Goal: Use online tool/utility: Utilize a website feature to perform a specific function

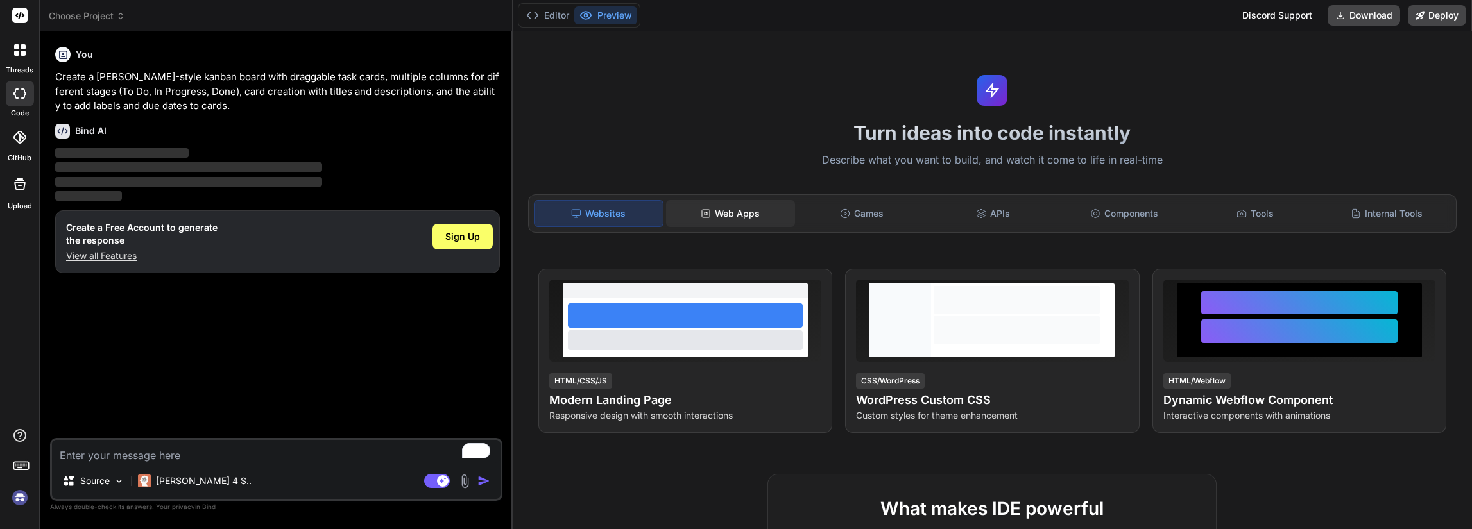
click at [731, 219] on div "Web Apps" at bounding box center [730, 213] width 128 height 27
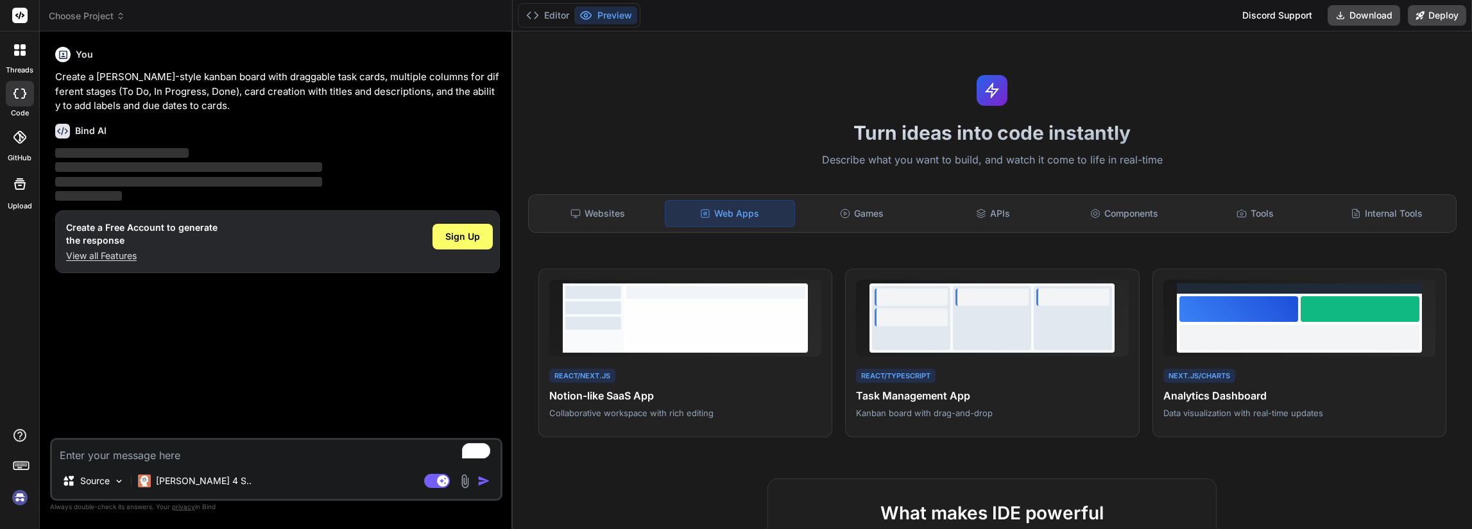
click at [1373, 183] on div "Turn ideas into code instantly Describe what you want to build, and watch it co…" at bounding box center [992, 280] width 959 height 498
click at [1359, 217] on div "Internal Tools" at bounding box center [1386, 213] width 128 height 27
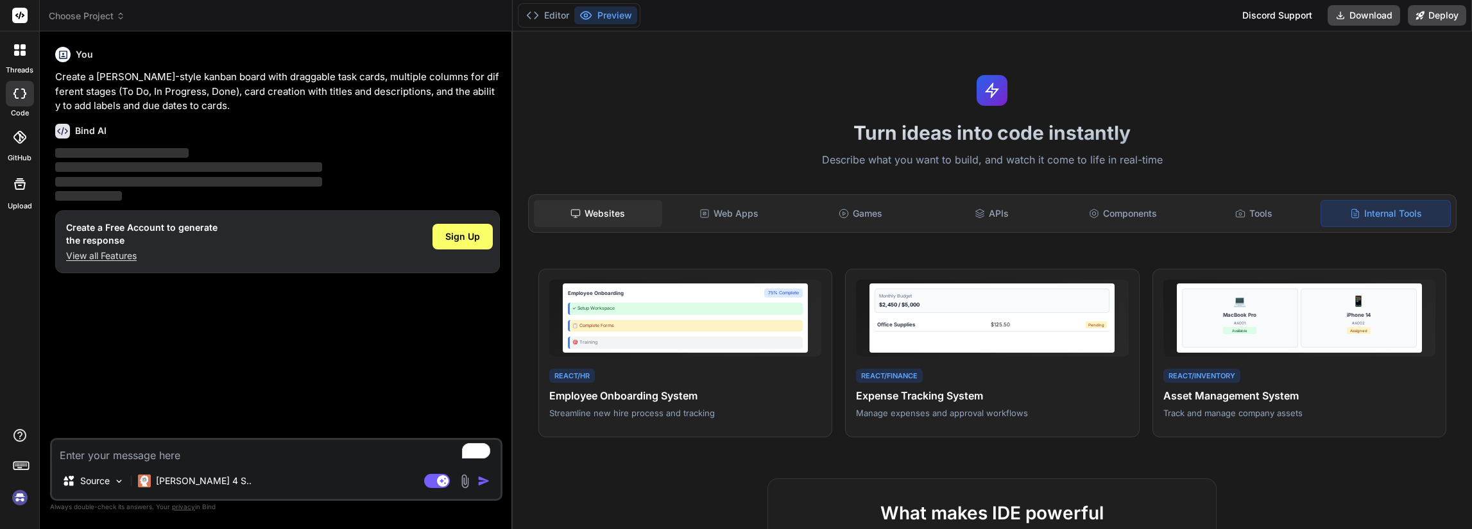
click at [619, 209] on div "Websites" at bounding box center [598, 213] width 128 height 27
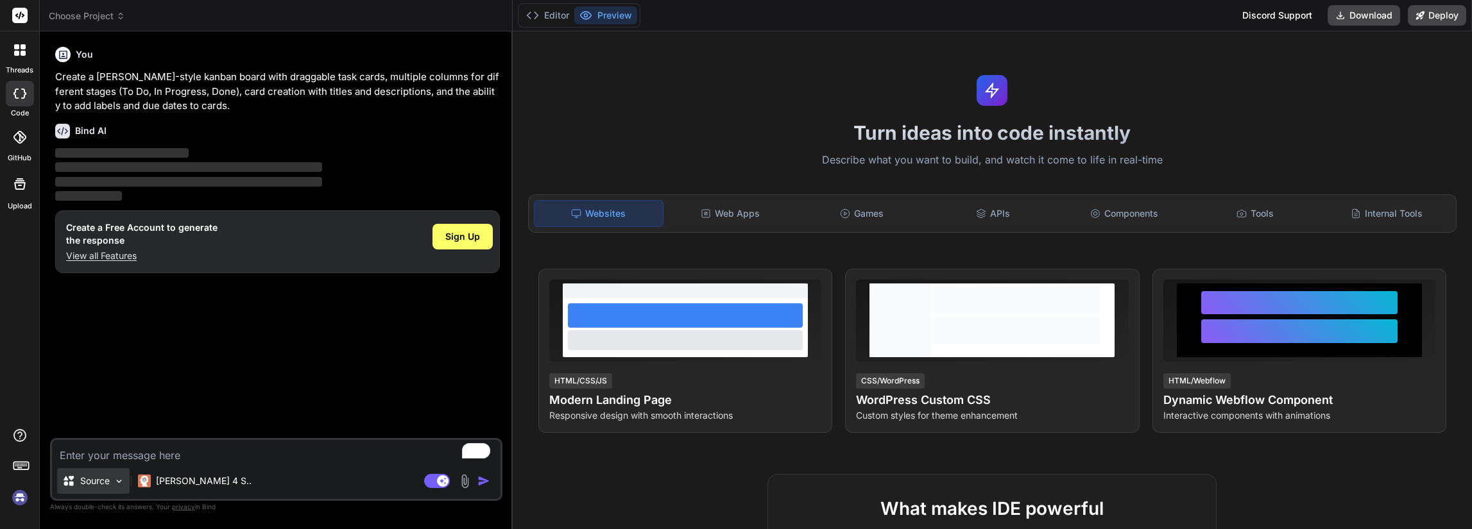
click at [112, 481] on div "Source" at bounding box center [93, 481] width 72 height 26
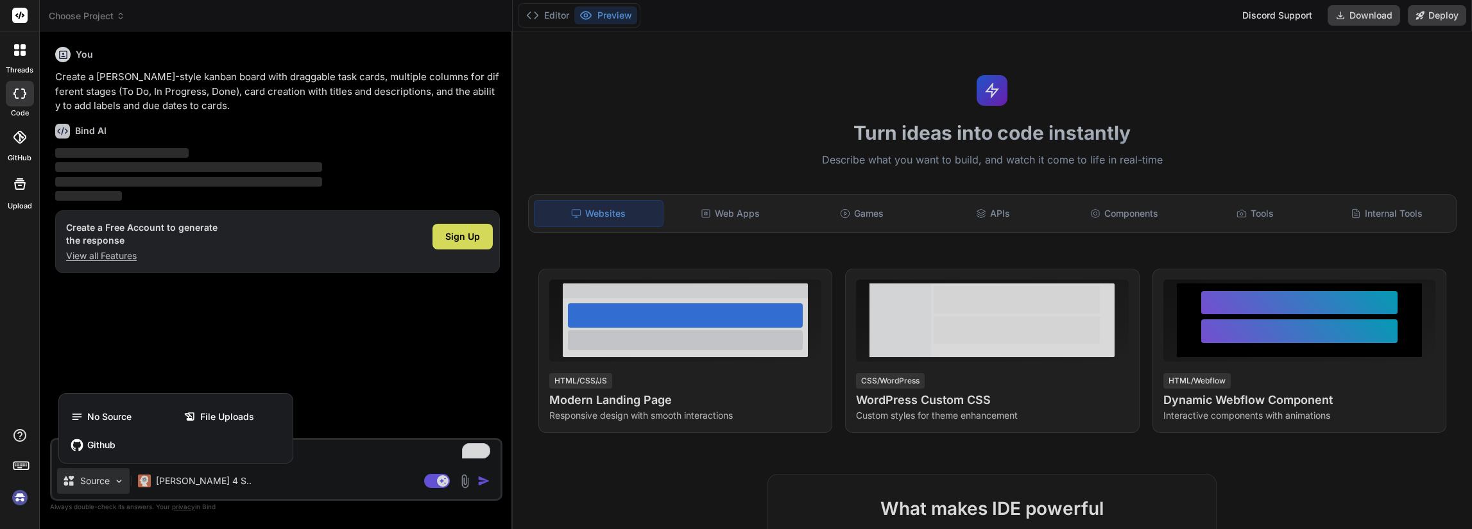
click at [115, 480] on div at bounding box center [736, 264] width 1472 height 529
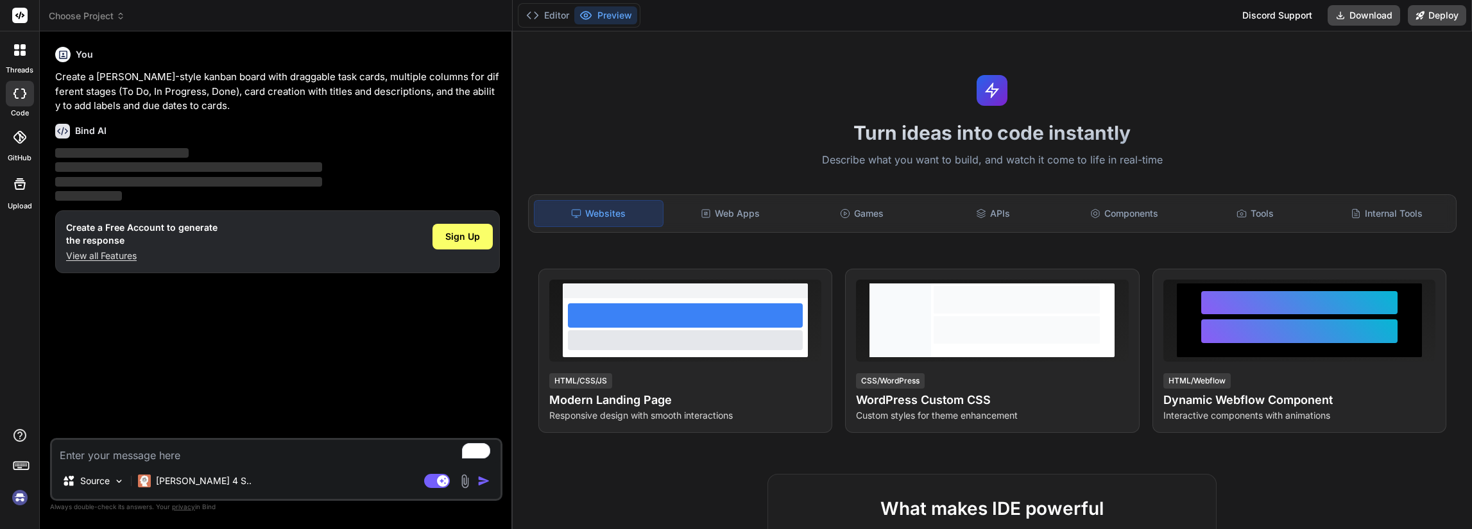
click at [257, 302] on div "You Create a [PERSON_NAME]-style kanban board with draggable task cards, multip…" at bounding box center [278, 240] width 450 height 396
click at [447, 238] on span "Sign Up" at bounding box center [462, 236] width 35 height 13
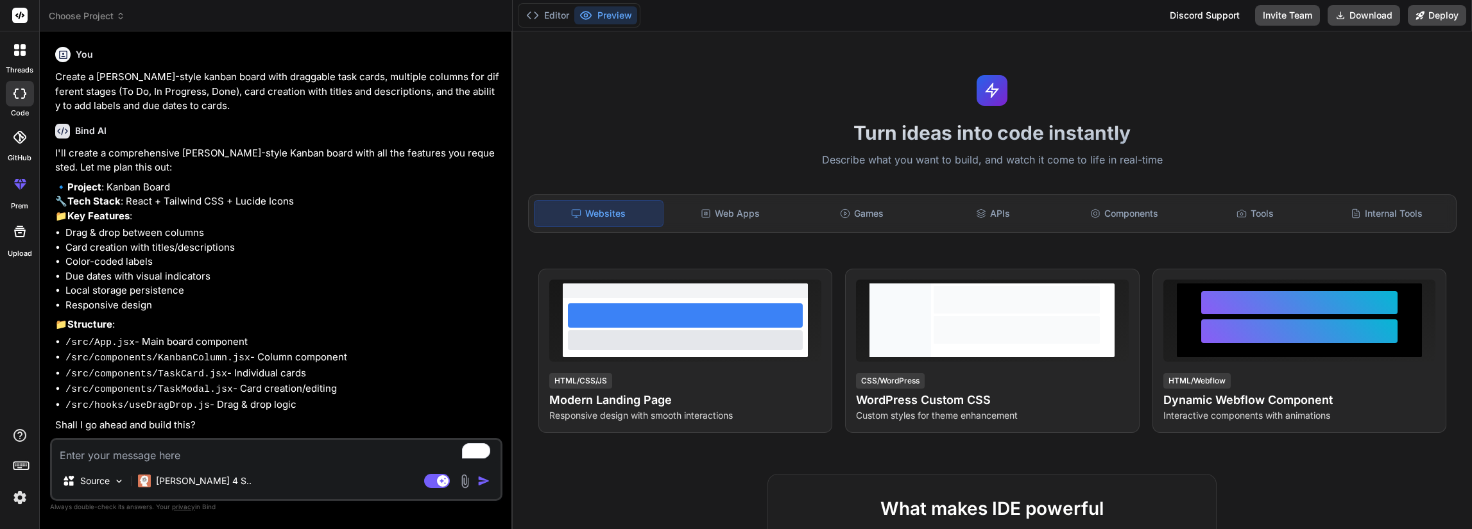
scroll to position [21, 0]
click at [173, 450] on textarea "To enrich screen reader interactions, please activate Accessibility in Grammarl…" at bounding box center [276, 451] width 448 height 23
click at [100, 483] on p "Source" at bounding box center [95, 481] width 30 height 13
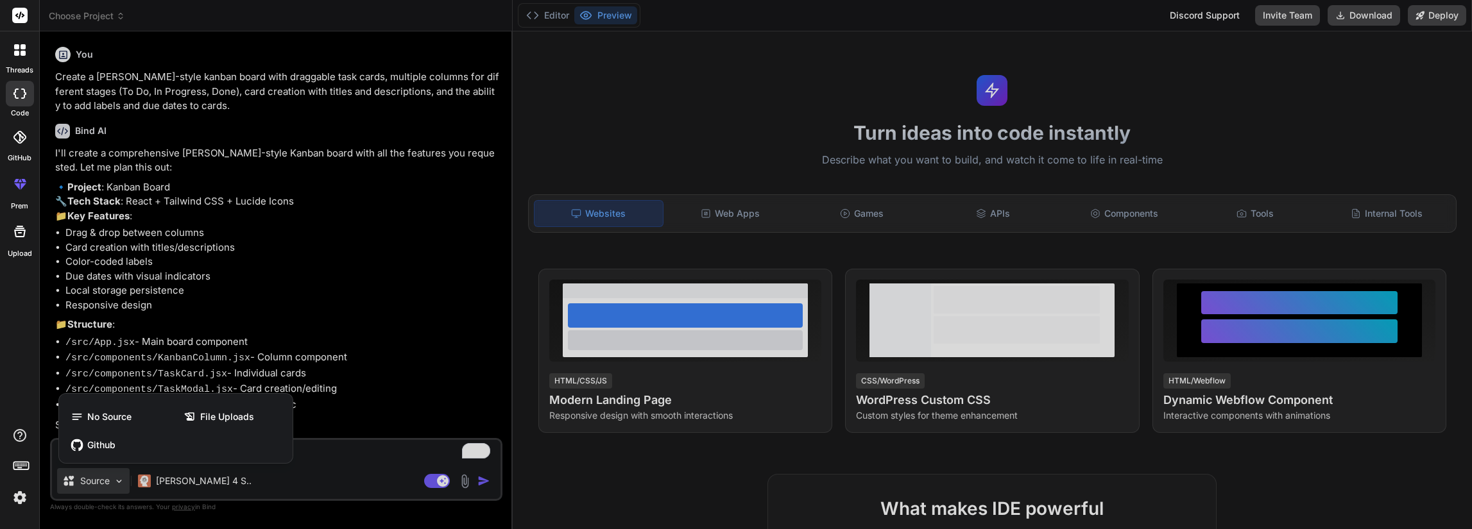
click at [301, 479] on div at bounding box center [736, 264] width 1472 height 529
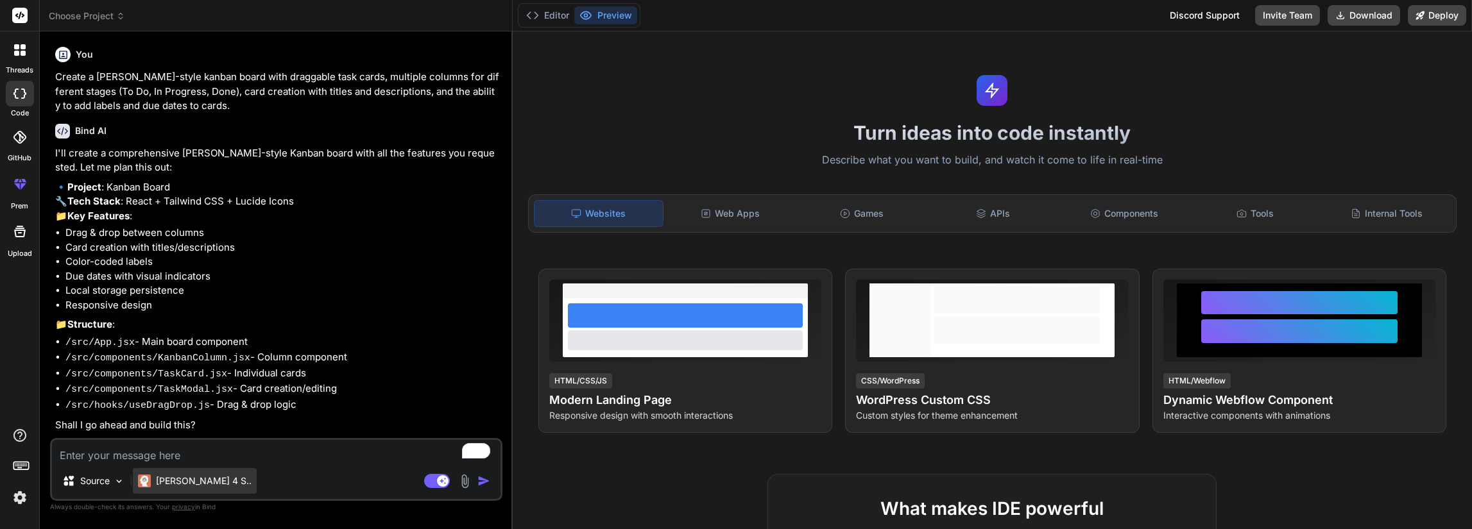
click at [196, 486] on p "[PERSON_NAME] 4 S.." at bounding box center [204, 481] width 96 height 13
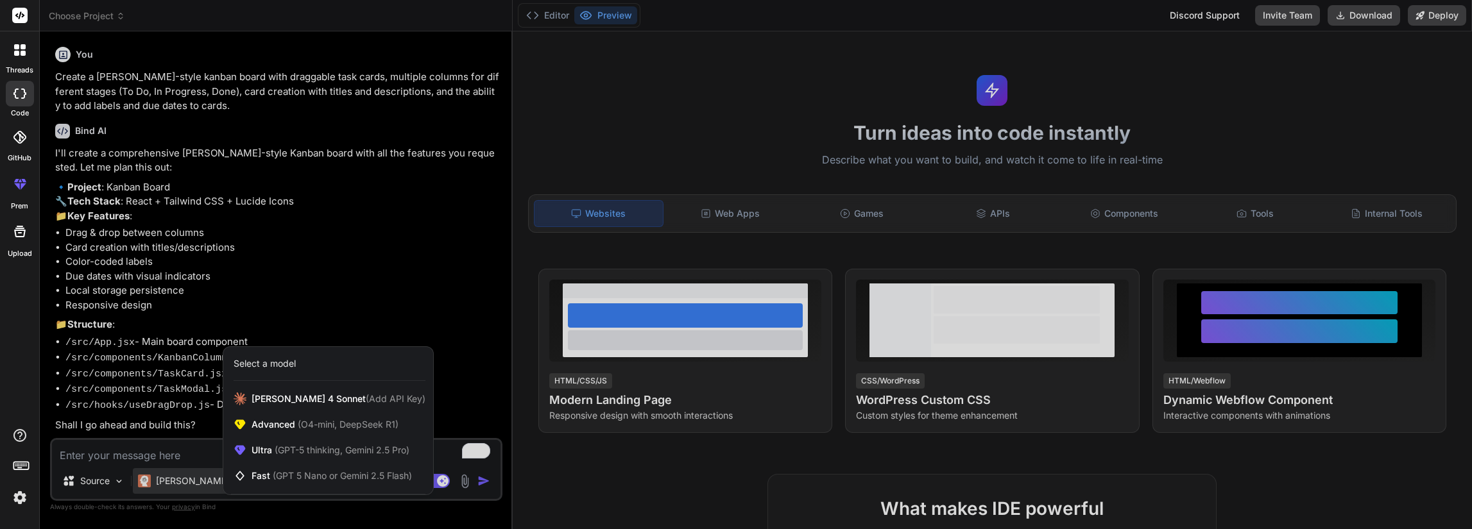
click at [448, 353] on div at bounding box center [736, 264] width 1472 height 529
type textarea "x"
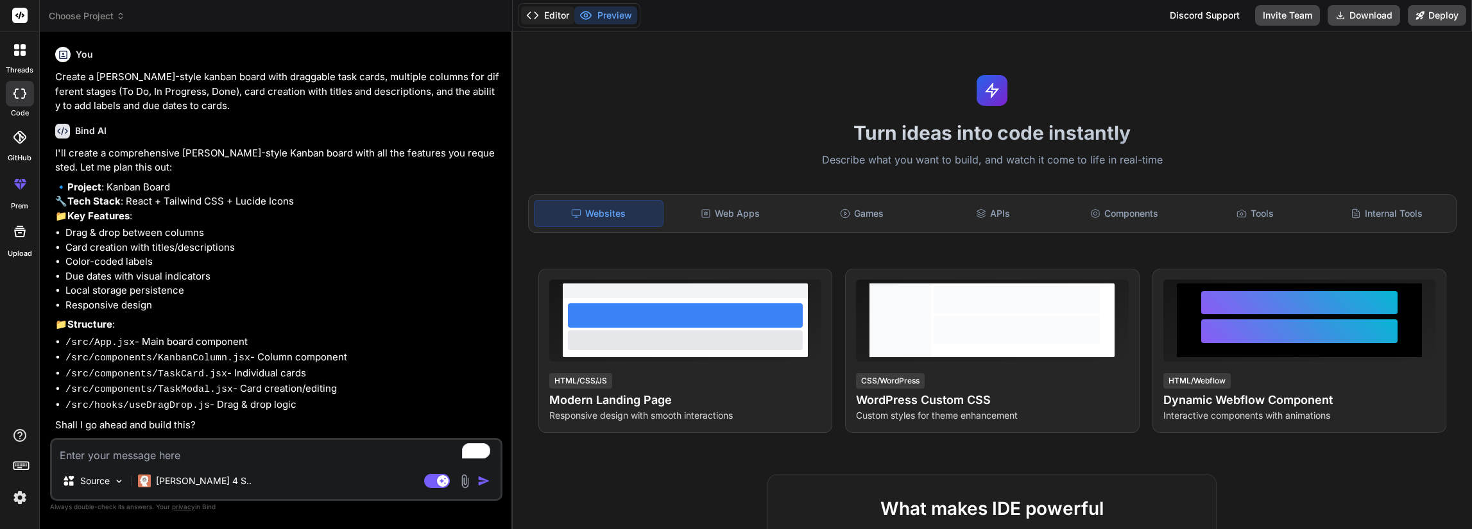
click at [544, 14] on button "Editor" at bounding box center [547, 15] width 53 height 18
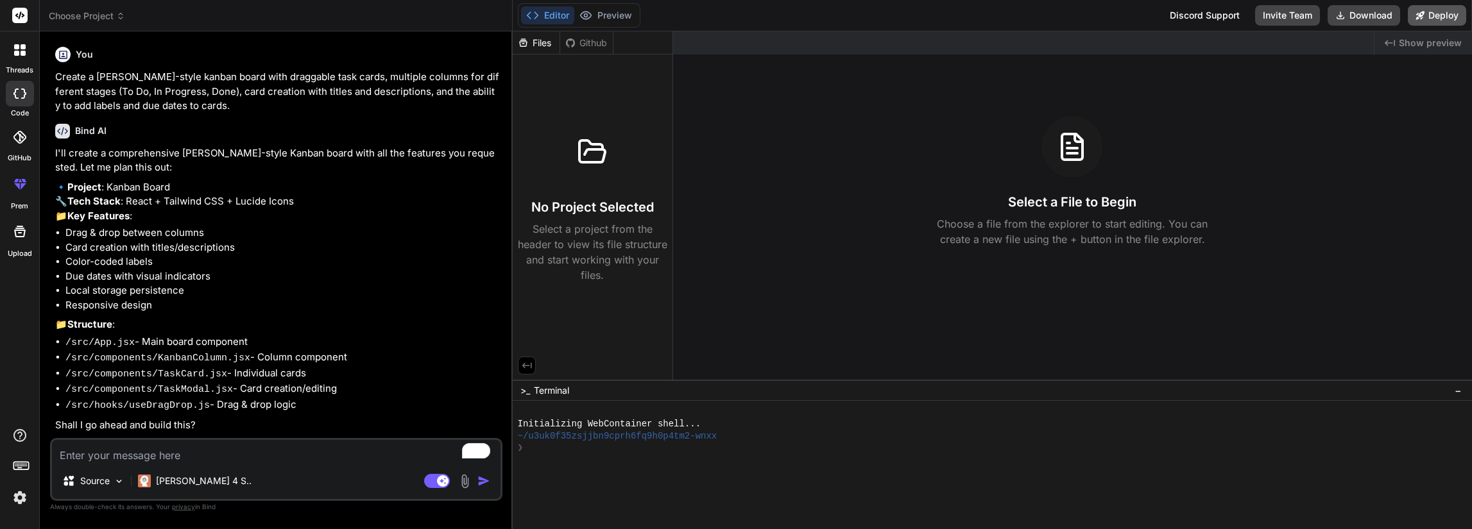
click at [1436, 17] on button "Deploy" at bounding box center [1437, 15] width 58 height 21
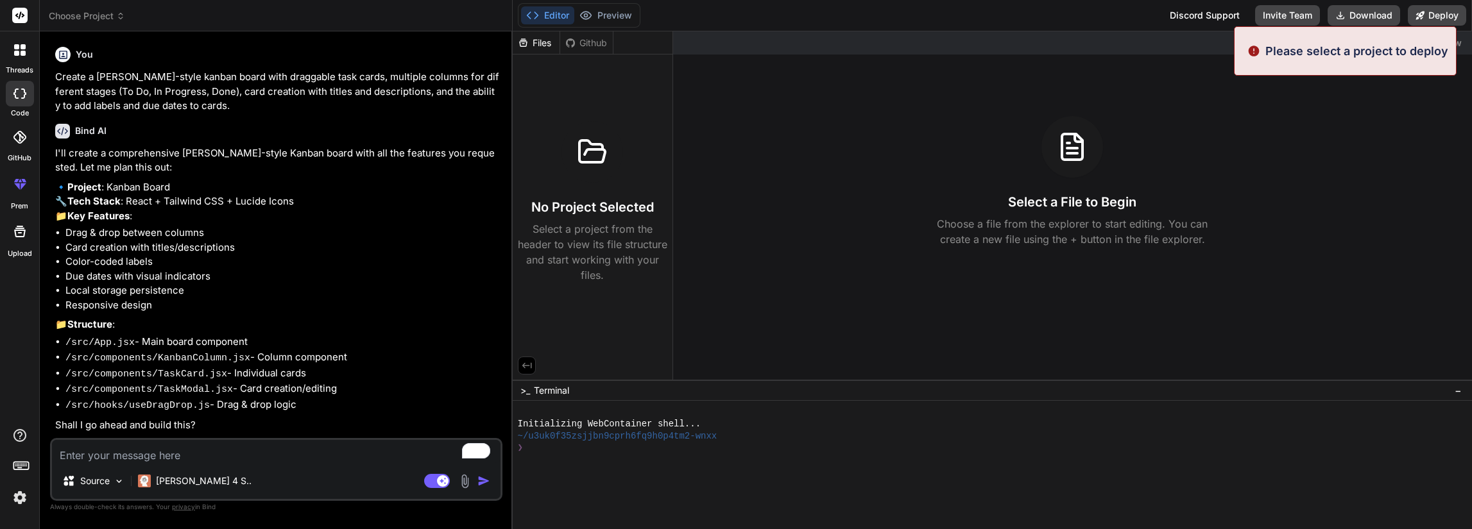
click at [964, 17] on div "Editor Preview Discord Support Invite Team Download Deploy" at bounding box center [992, 15] width 959 height 31
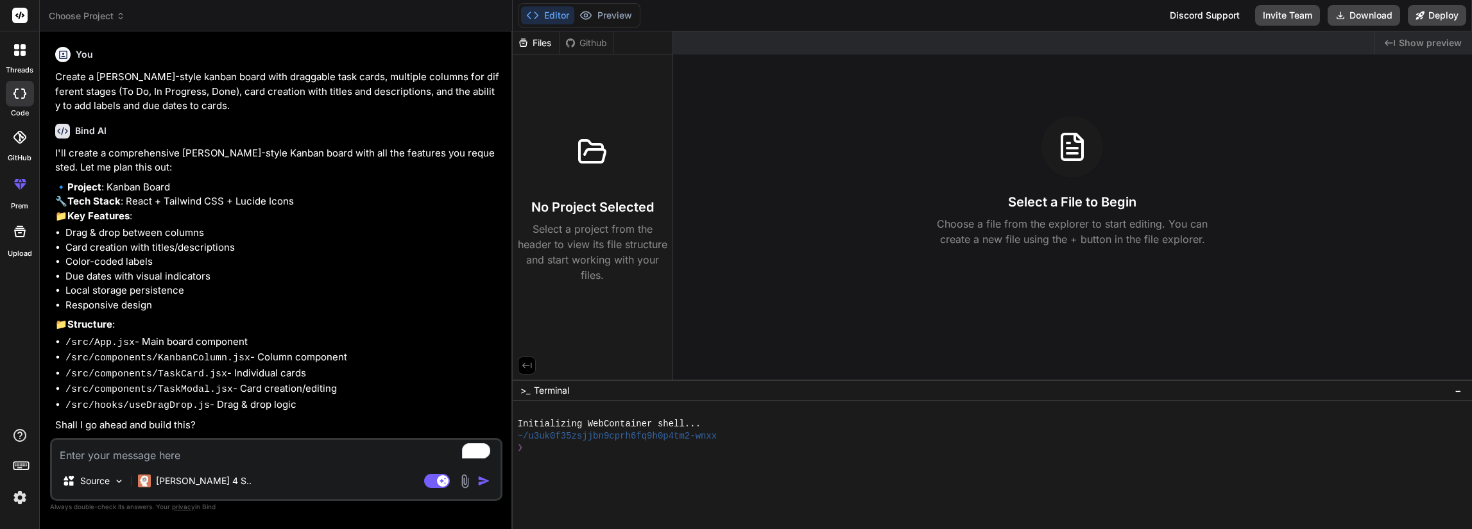
click at [544, 46] on div "Files" at bounding box center [536, 43] width 47 height 13
click at [584, 44] on div "Github" at bounding box center [586, 43] width 53 height 13
click at [549, 38] on div "Files" at bounding box center [536, 43] width 47 height 13
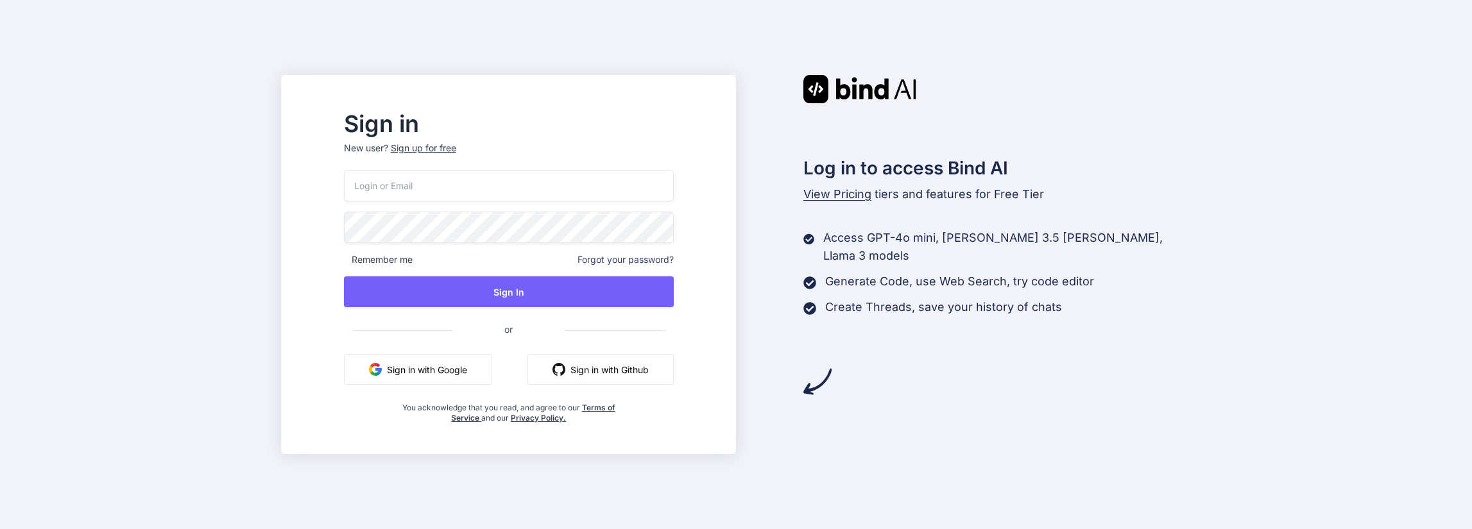
click at [484, 368] on button "Sign in with Google" at bounding box center [418, 369] width 148 height 31
